Goal: Task Accomplishment & Management: Use online tool/utility

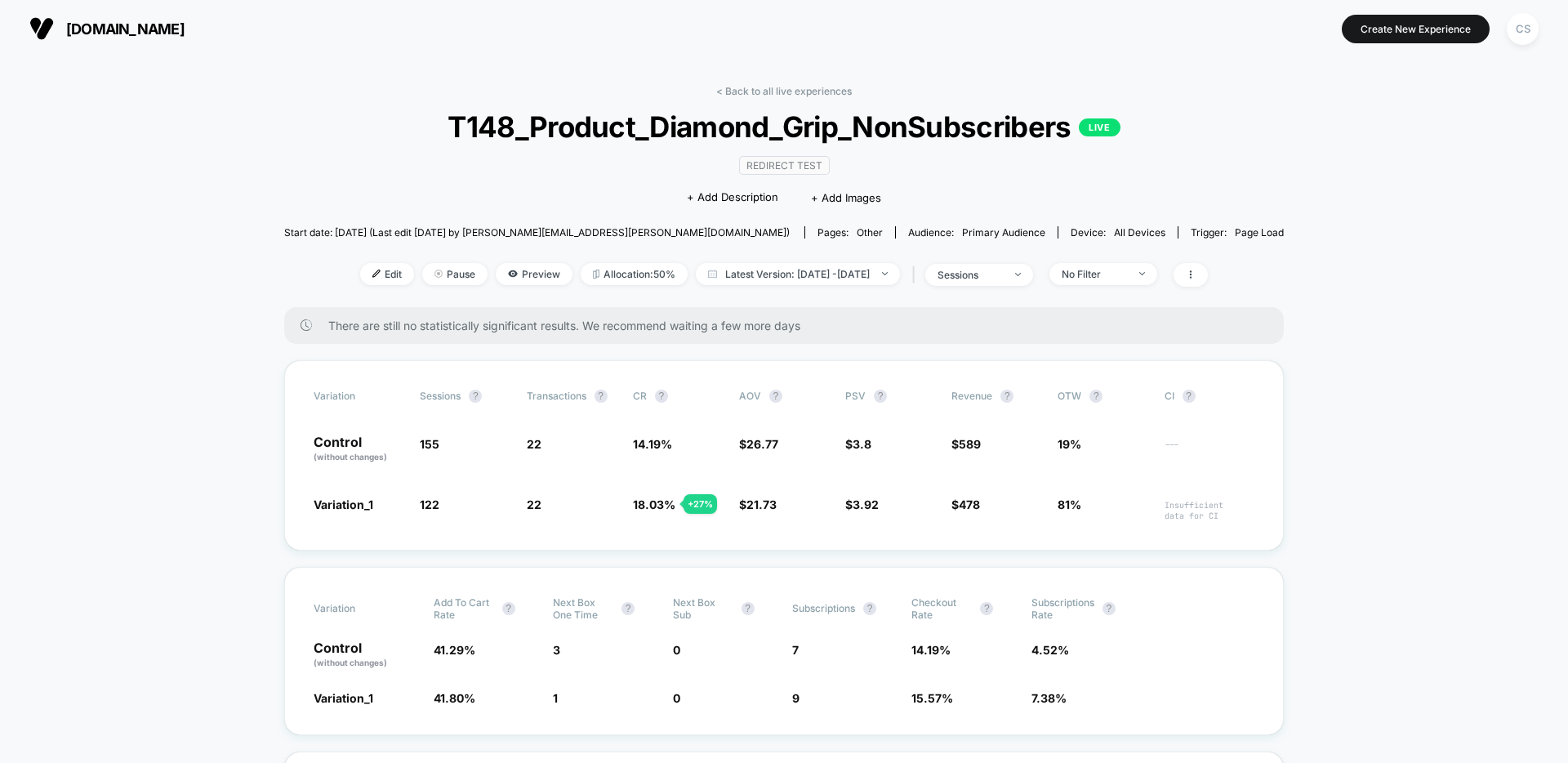
scroll to position [33, 0]
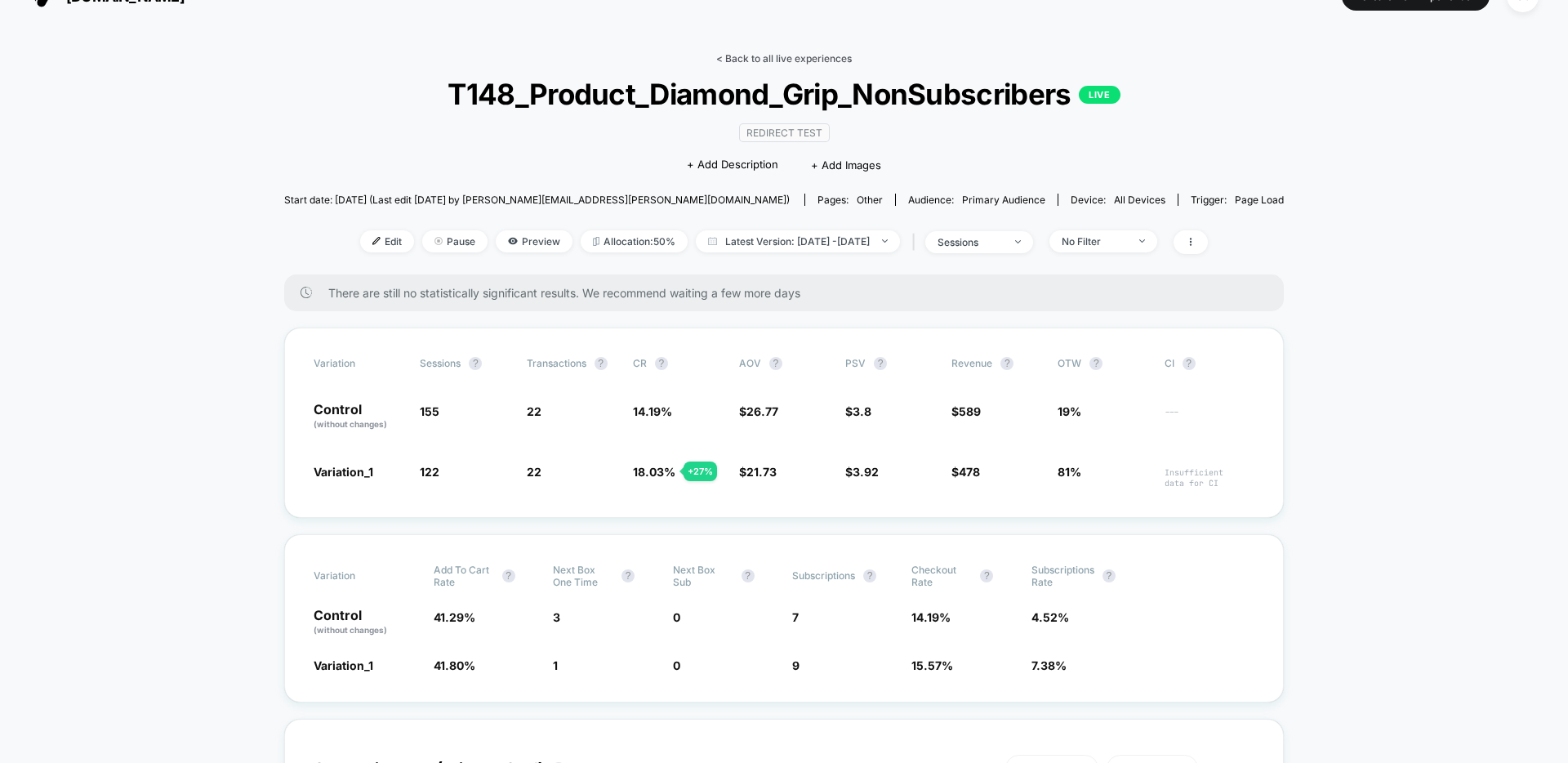
click at [825, 58] on link "< Back to all live experiences" at bounding box center [784, 58] width 136 height 13
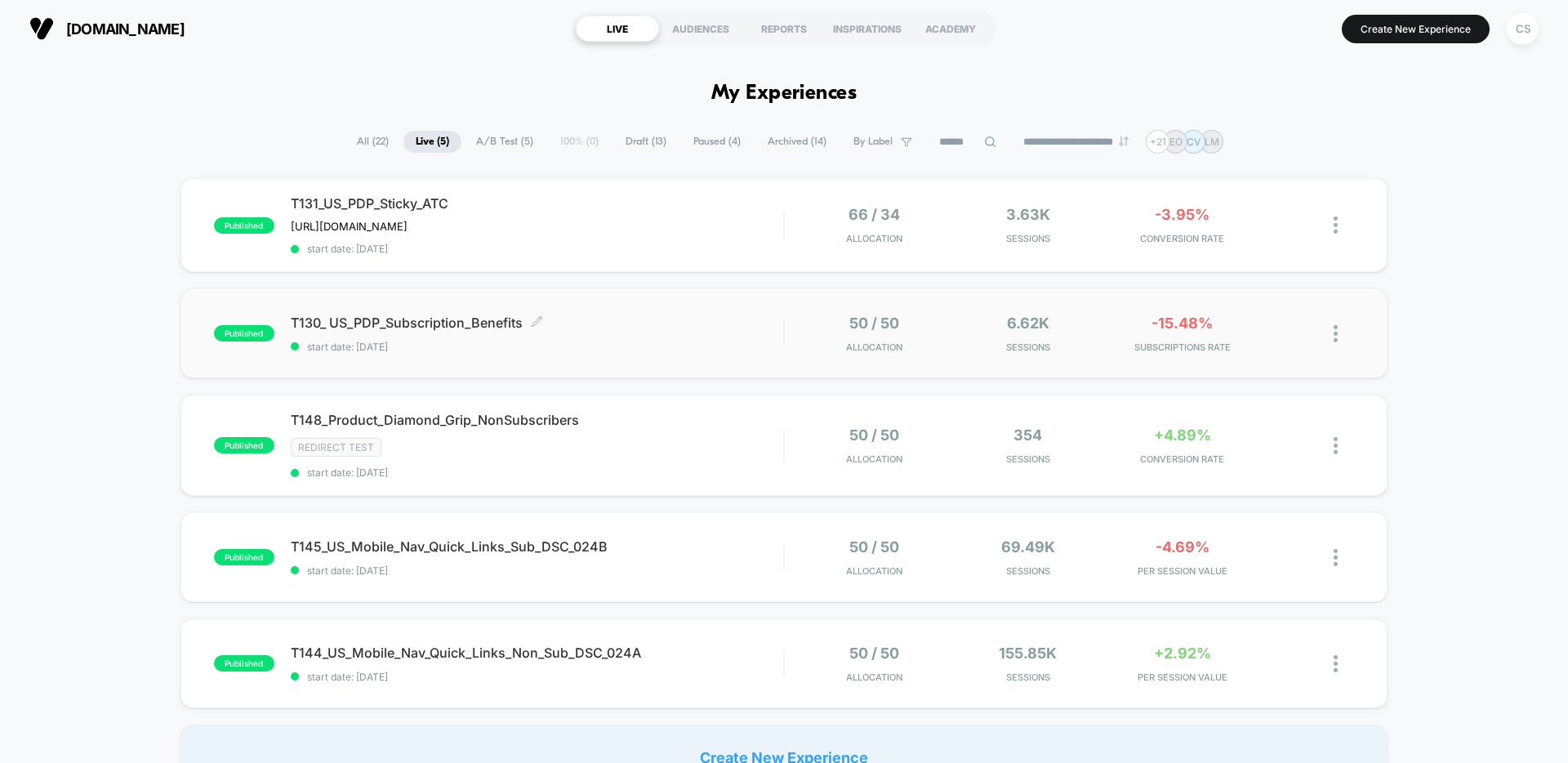
click at [462, 326] on span "T130_ US_PDP_Subscription_Benefits Click to edit experience details" at bounding box center [536, 323] width 493 height 16
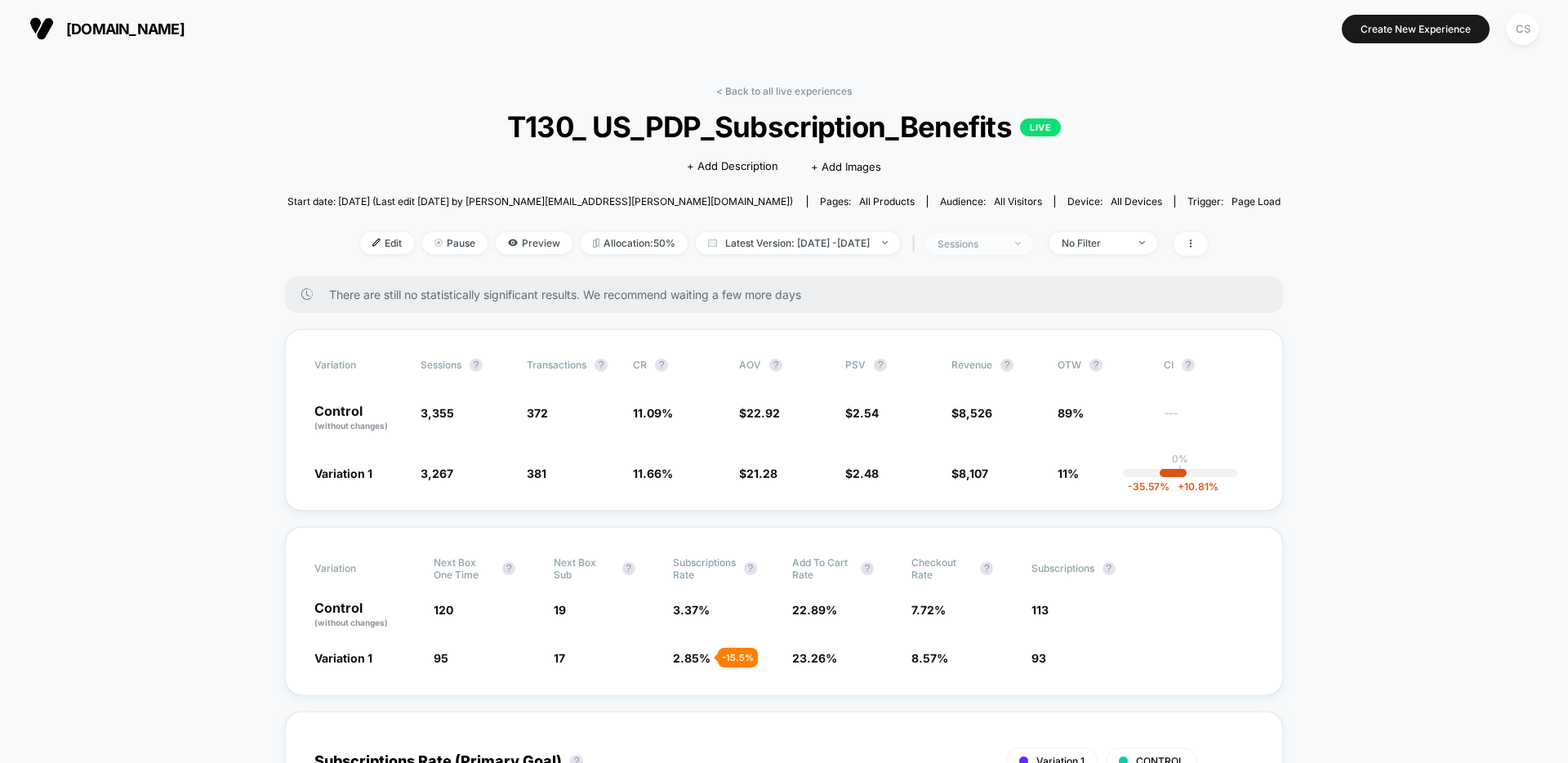
click at [1033, 247] on span "sessions" at bounding box center [979, 243] width 108 height 22
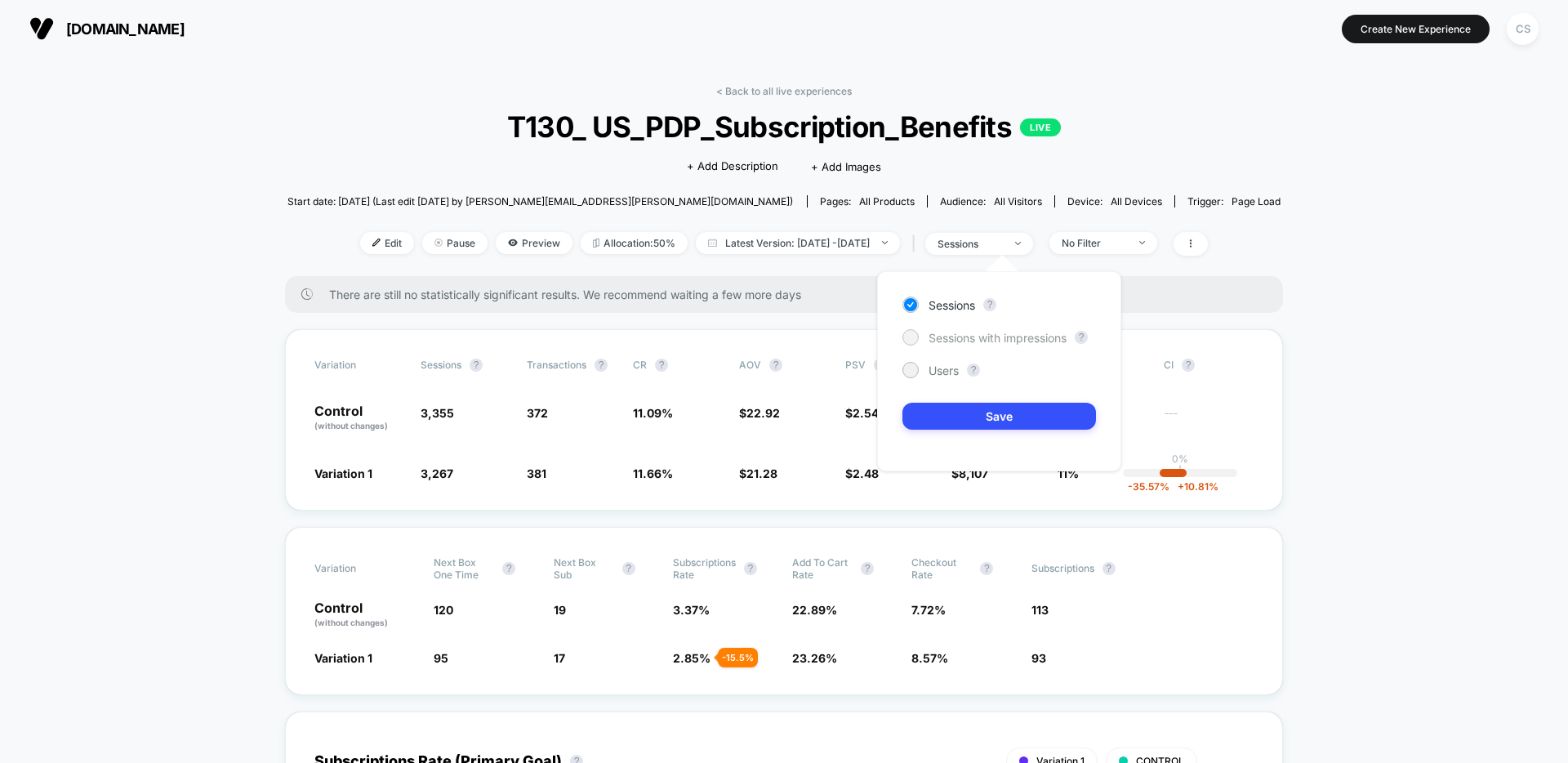
click at [1043, 335] on span "Sessions with impressions" at bounding box center [998, 338] width 138 height 14
click at [1040, 410] on button "Save" at bounding box center [999, 416] width 193 height 27
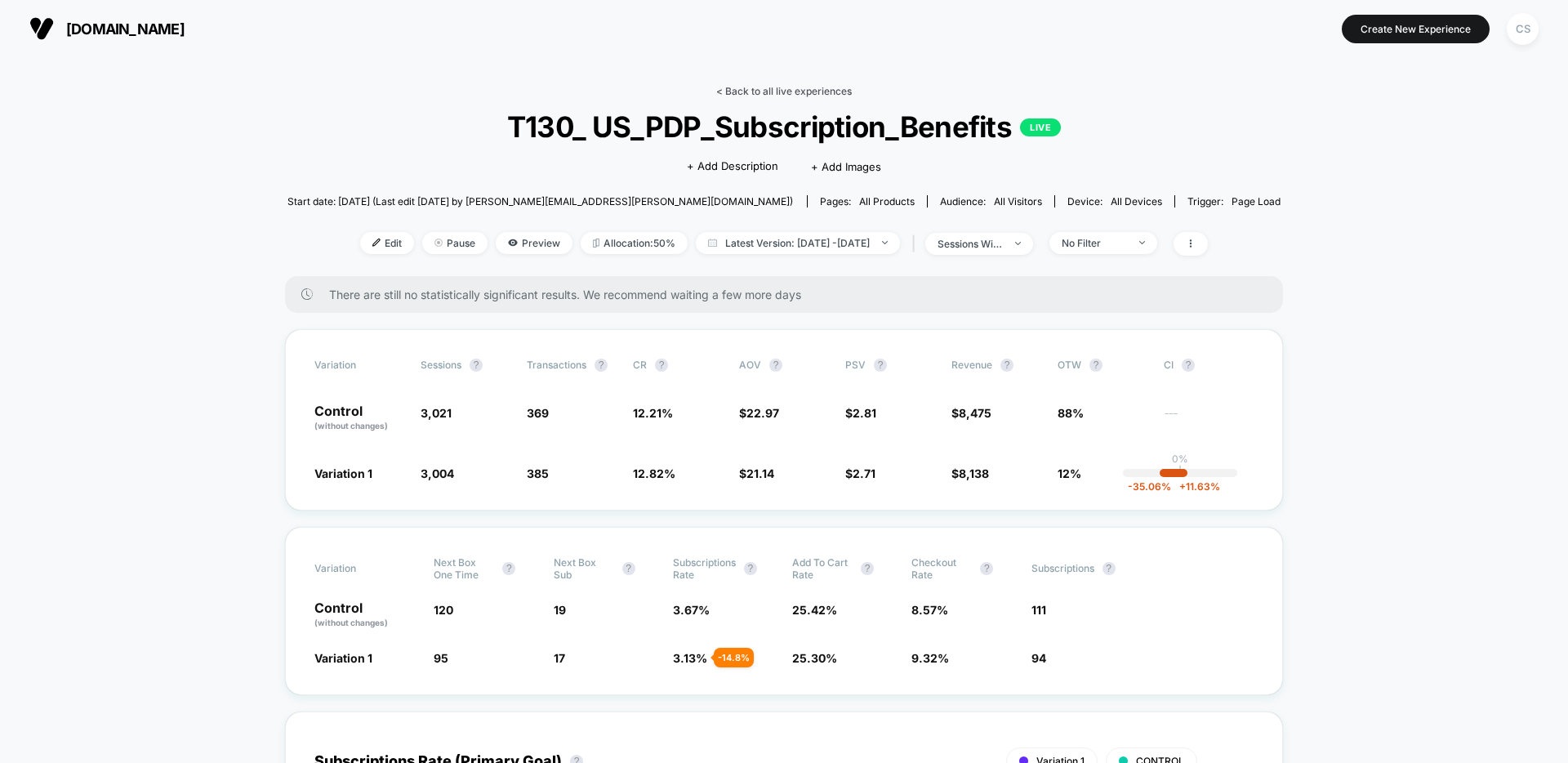
click at [730, 93] on link "< Back to all live experiences" at bounding box center [784, 91] width 136 height 13
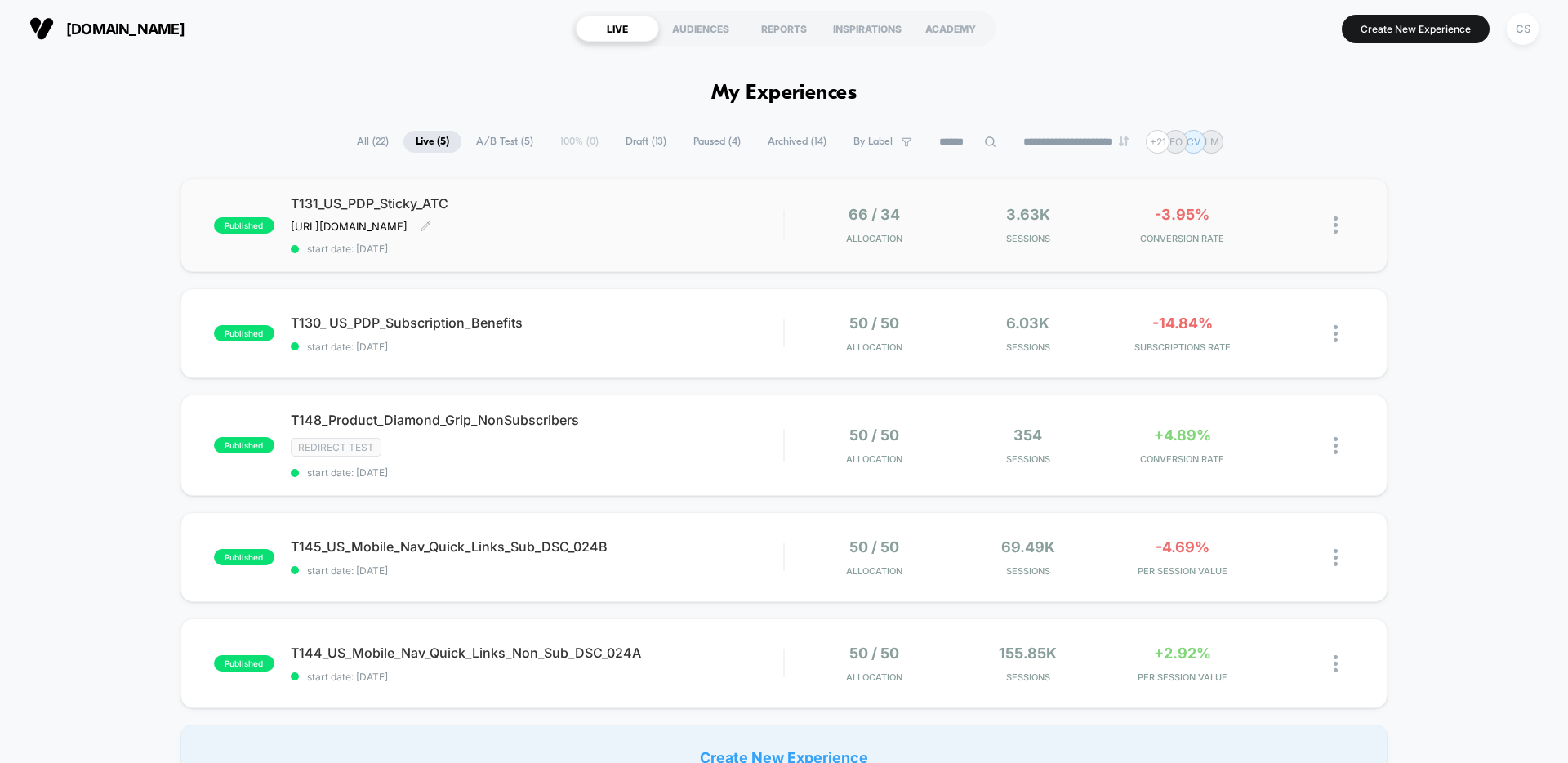
click at [703, 218] on div "T131_US_PDP_Sticky_ATC [URL][DOMAIN_NAME] Click to edit experience details [URL…" at bounding box center [536, 225] width 493 height 60
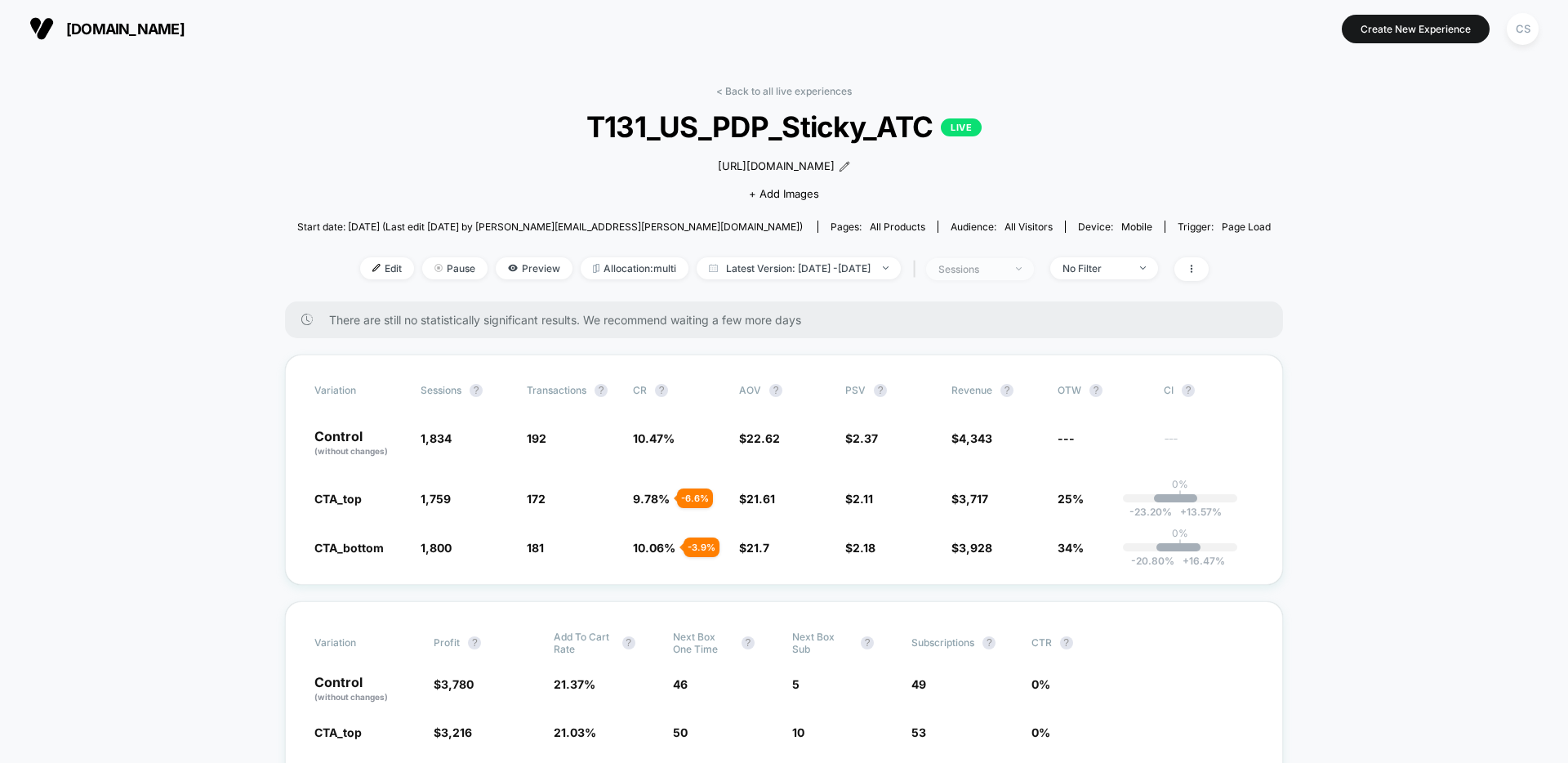
click at [1004, 270] on div "sessions" at bounding box center [971, 269] width 65 height 13
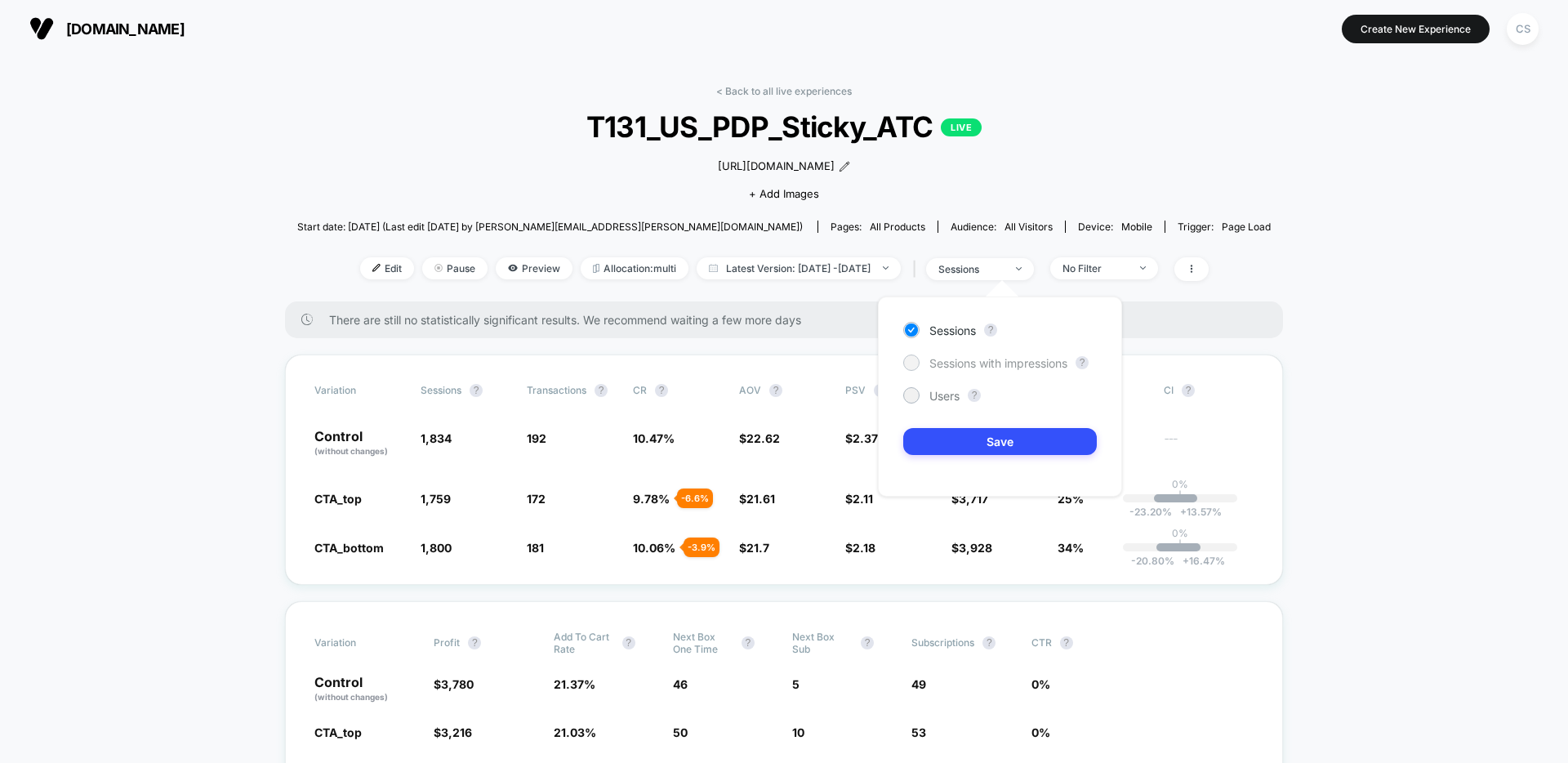
click at [1037, 360] on span "Sessions with impressions" at bounding box center [998, 363] width 138 height 14
click at [1029, 443] on button "Save" at bounding box center [999, 442] width 193 height 27
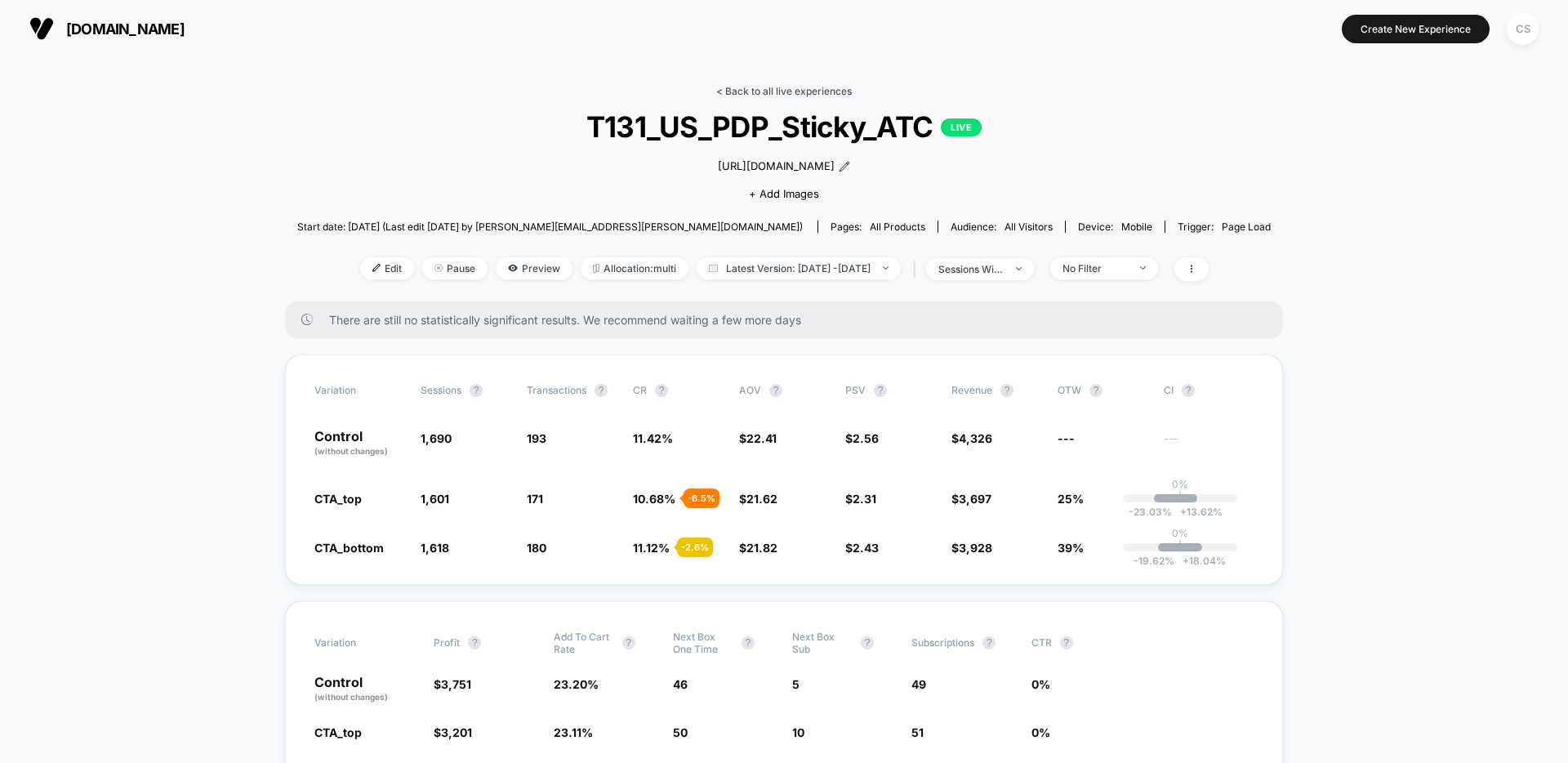
click at [758, 87] on link "< Back to all live experiences" at bounding box center [784, 91] width 136 height 13
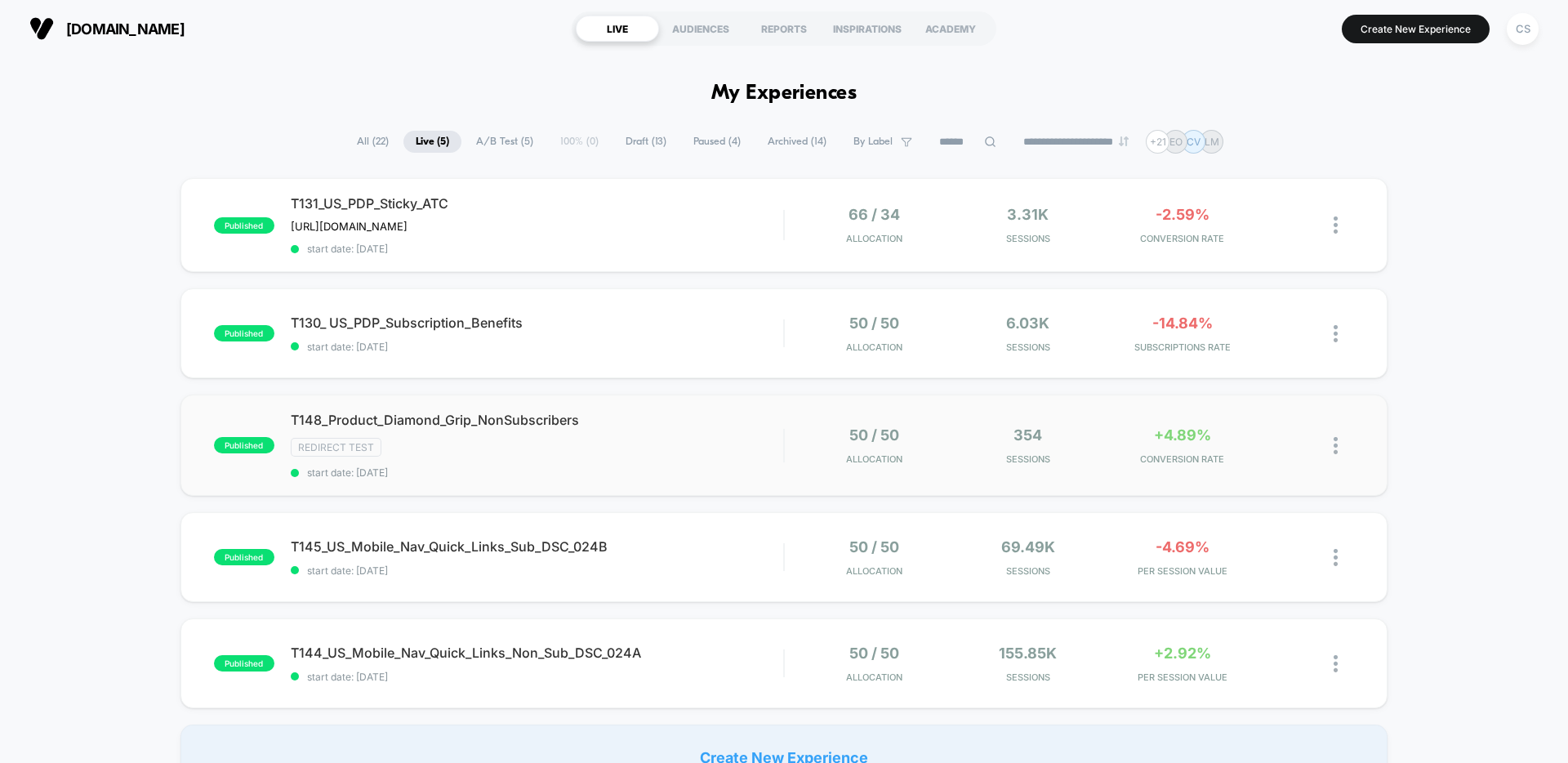
click at [671, 454] on div "T148_Product_Diamond_Grip_NonSubscribers Redirect Test start date: [DATE]" at bounding box center [536, 445] width 493 height 67
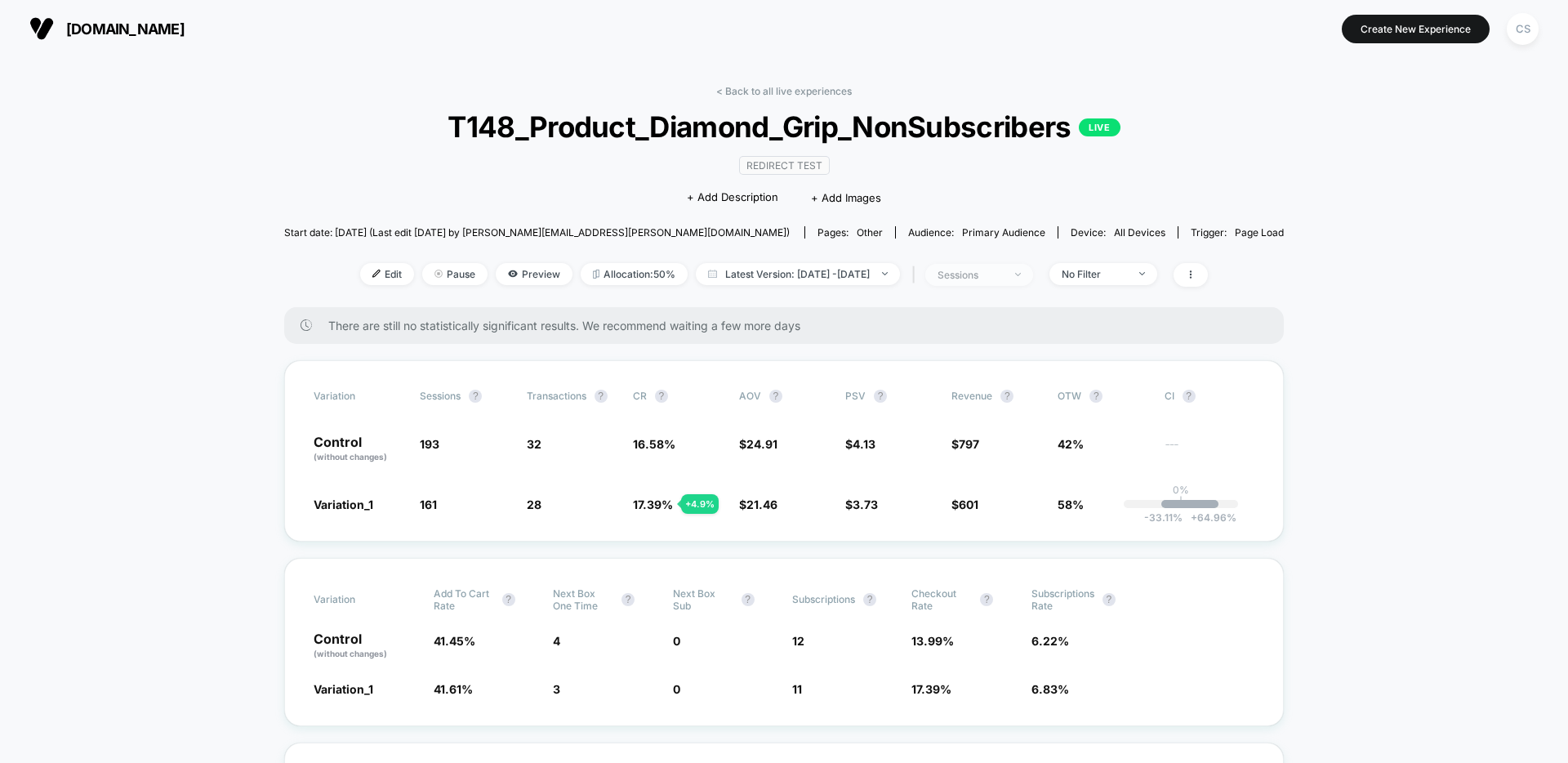
click at [1002, 276] on div "sessions" at bounding box center [970, 276] width 65 height 13
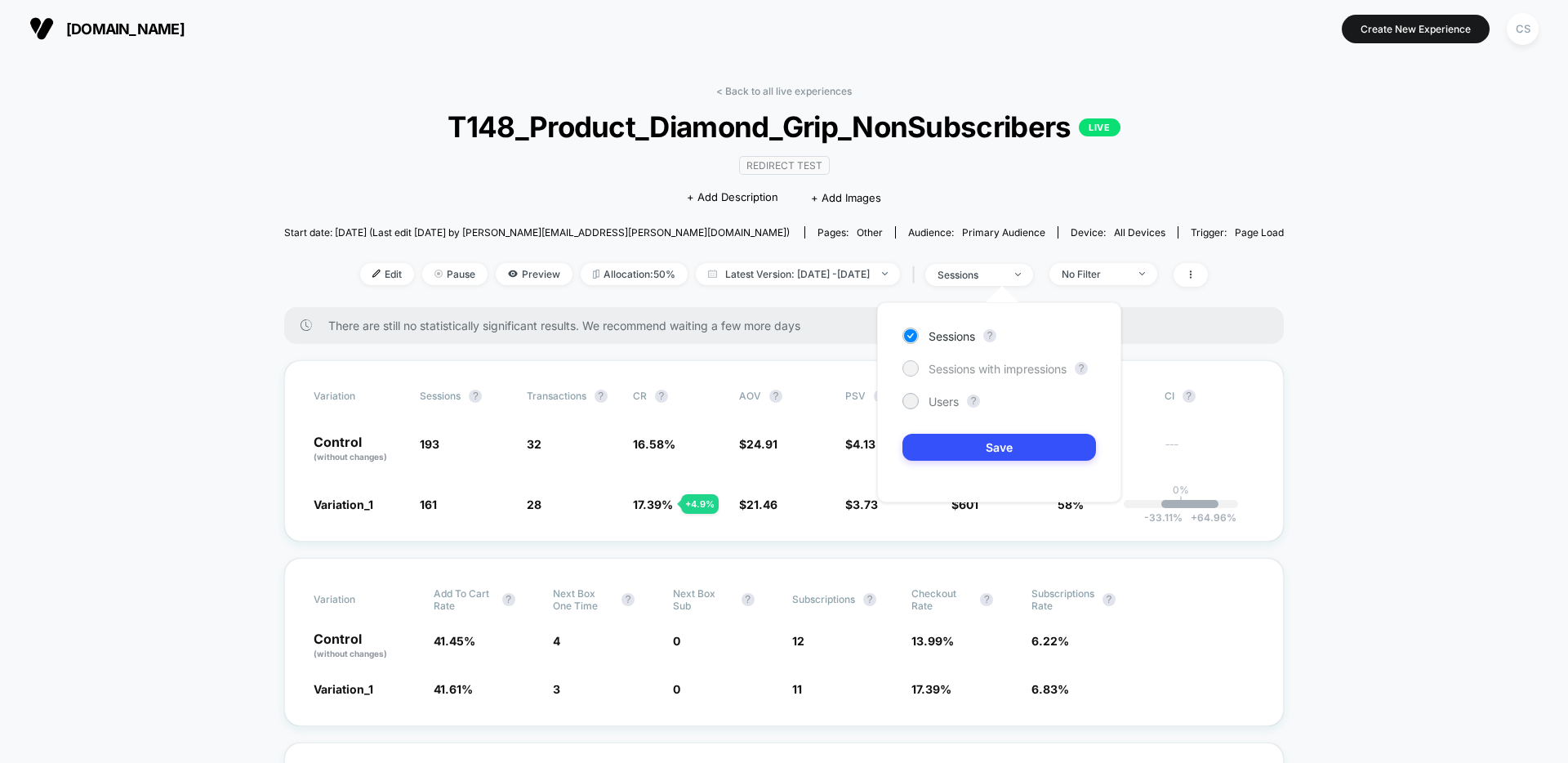
click at [1007, 364] on span "Sessions with impressions" at bounding box center [998, 369] width 138 height 14
click at [1007, 442] on button "Save" at bounding box center [999, 447] width 193 height 27
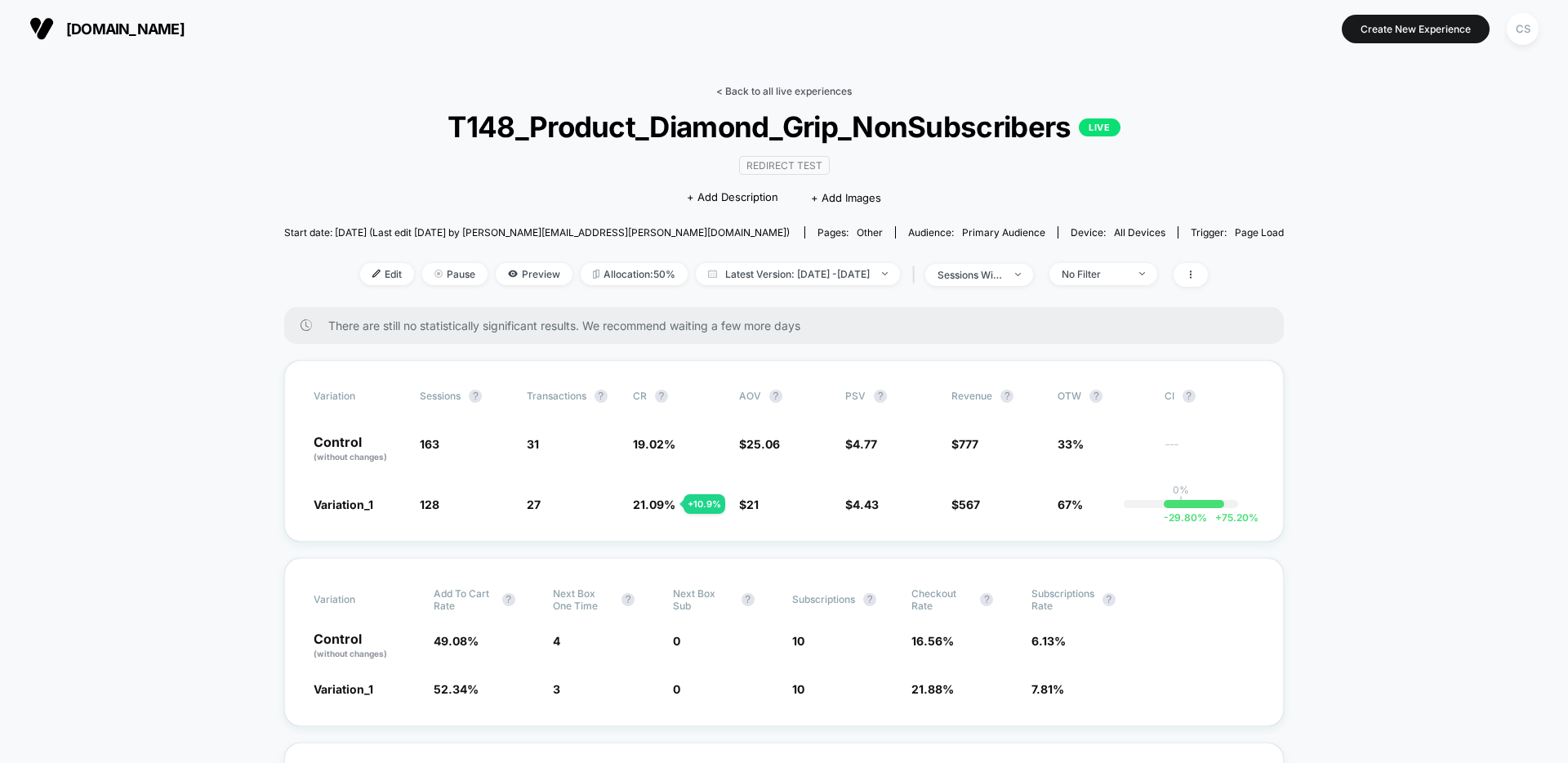
click at [833, 94] on link "< Back to all live experiences" at bounding box center [784, 91] width 136 height 13
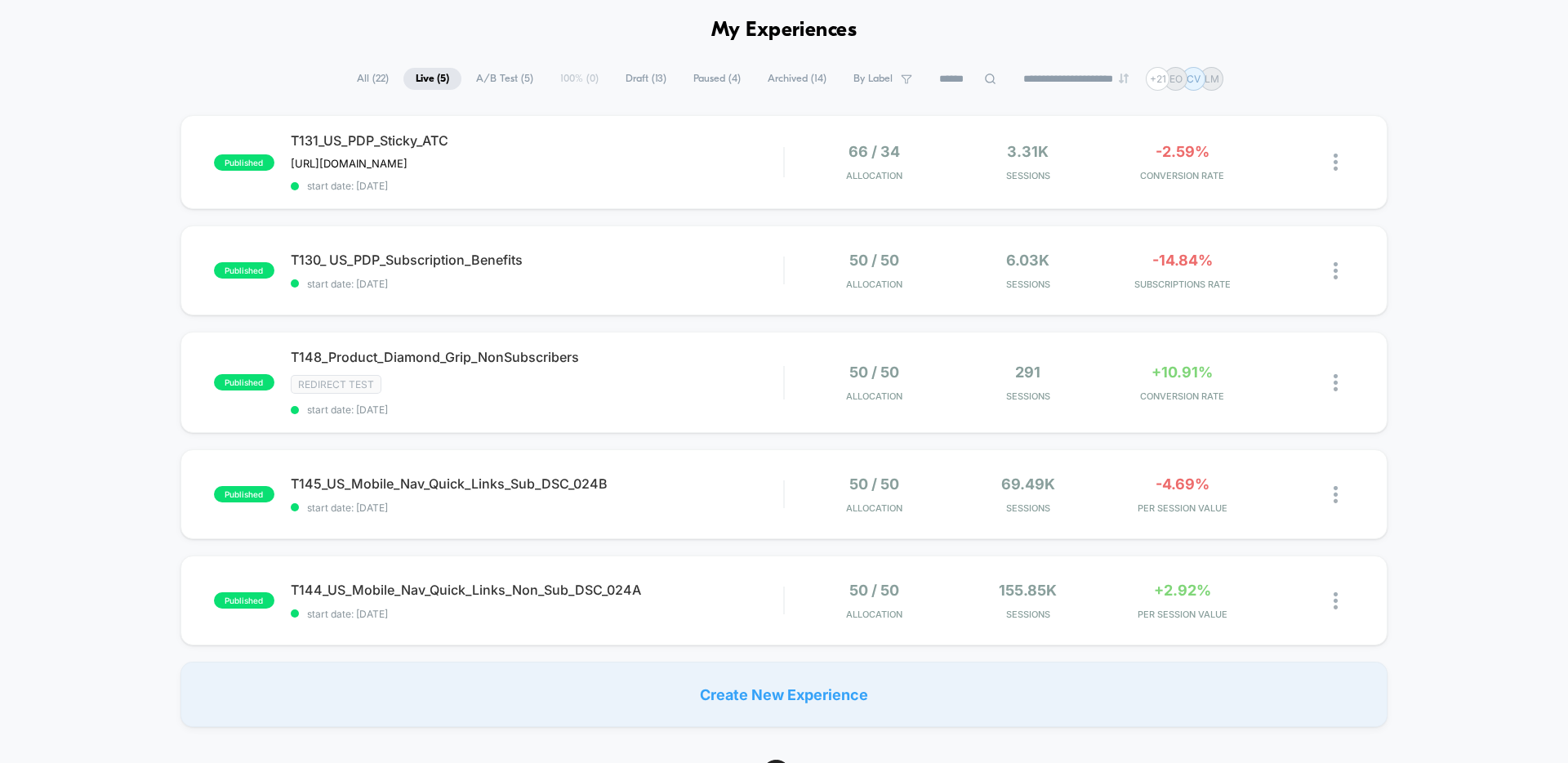
scroll to position [73, 0]
